Goal: Information Seeking & Learning: Learn about a topic

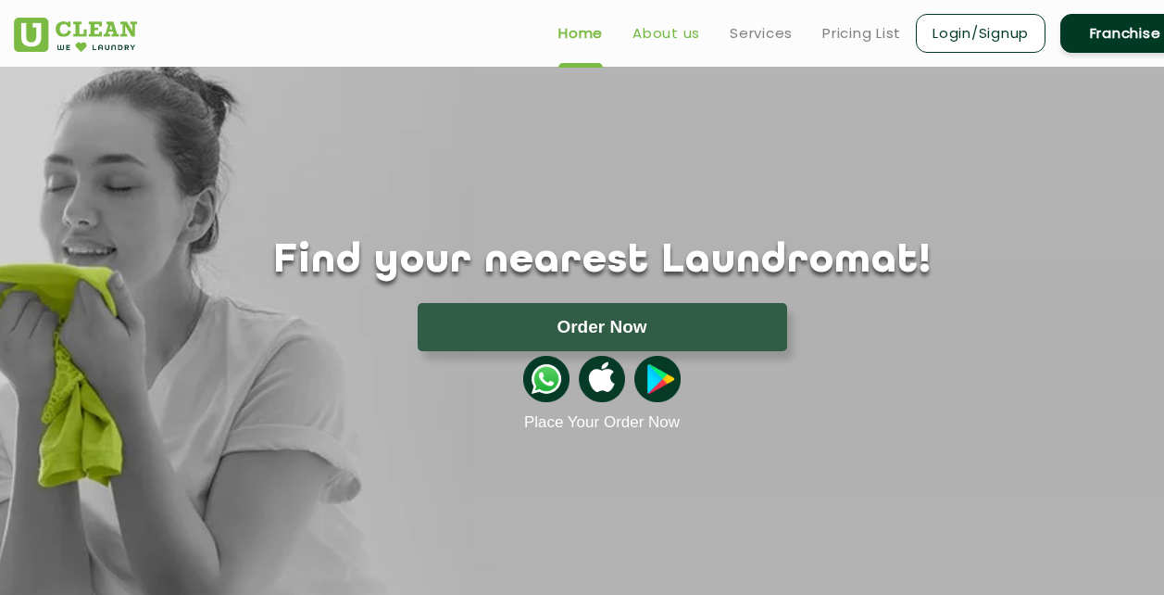
click at [693, 33] on link "About us" at bounding box center [667, 33] width 68 height 22
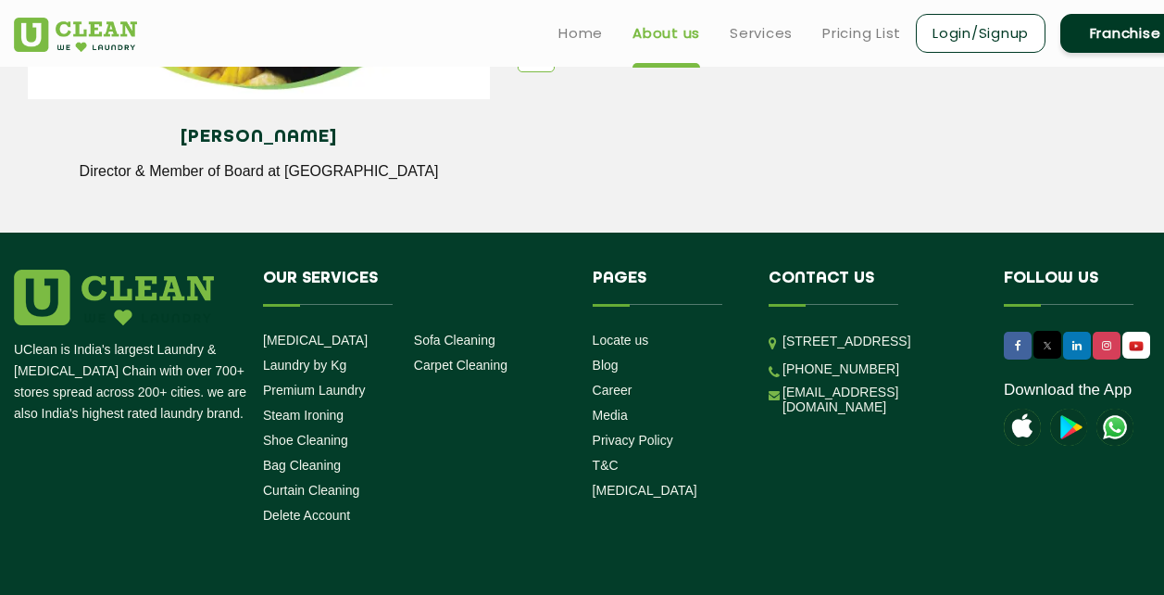
scroll to position [2585, 0]
